Goal: Task Accomplishment & Management: Manage account settings

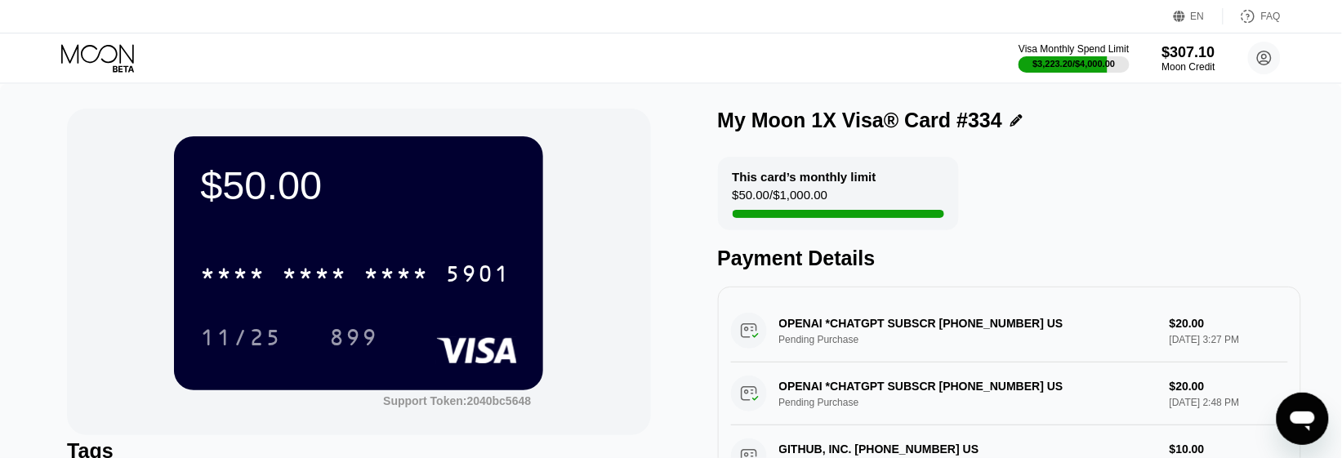
click at [91, 45] on icon at bounding box center [99, 58] width 76 height 29
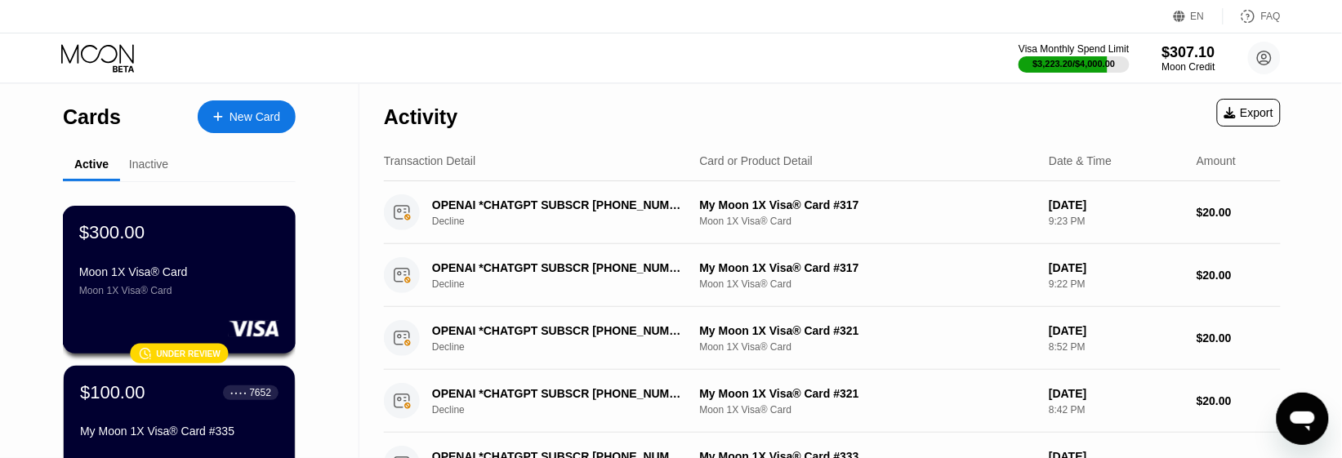
scroll to position [306, 0]
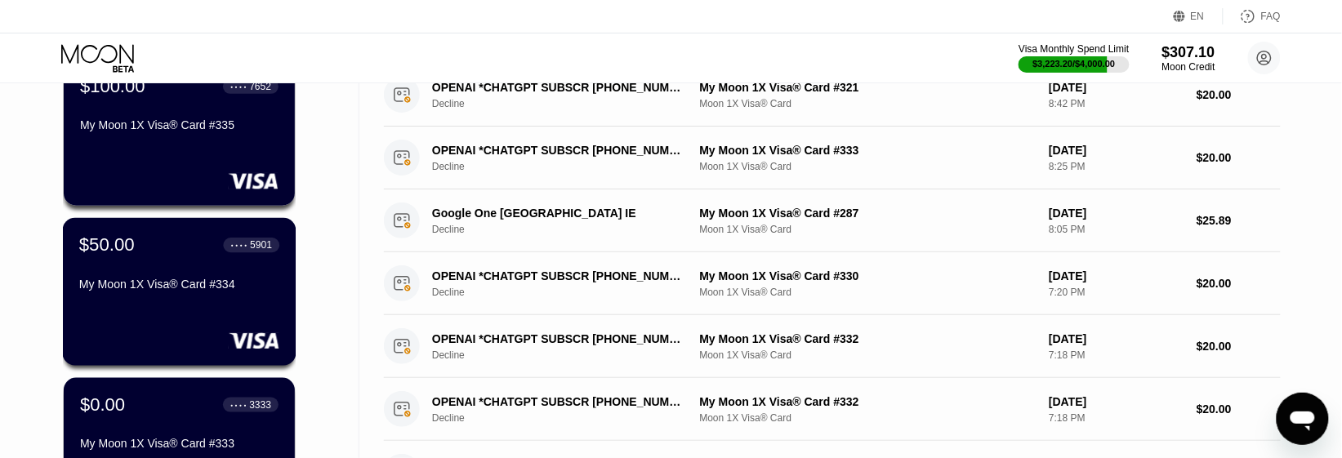
click at [197, 327] on div "$50.00 ● ● ● ● 5901 My Moon 1X Visa® Card #334" at bounding box center [180, 292] width 234 height 148
